Goal: Obtain resource: Download file/media

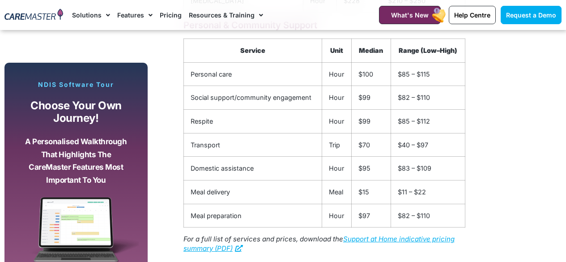
scroll to position [1477, 0]
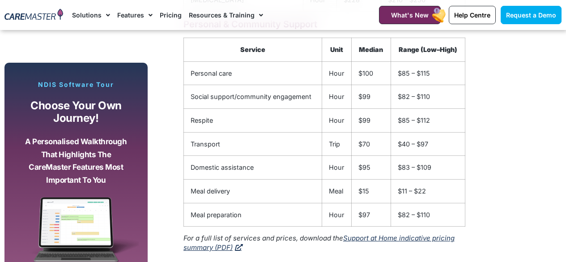
click at [427, 244] on link "Support at Home indicative pricing summary (PDF)" at bounding box center [319, 243] width 271 height 18
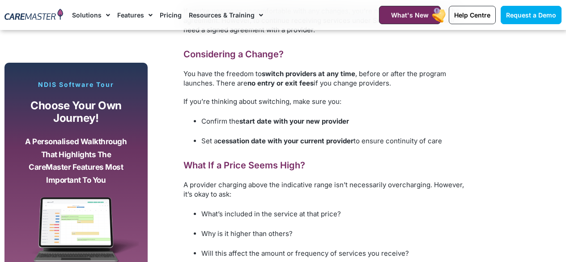
scroll to position [895, 0]
